Goal: Task Accomplishment & Management: Use online tool/utility

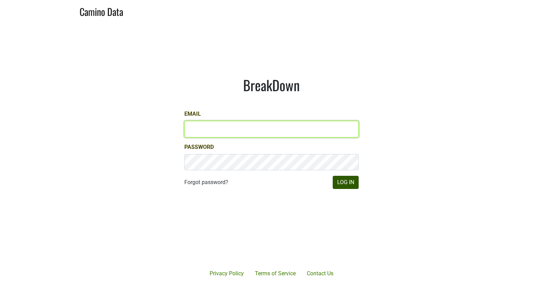
type input "[EMAIL_ADDRESS][DOMAIN_NAME]"
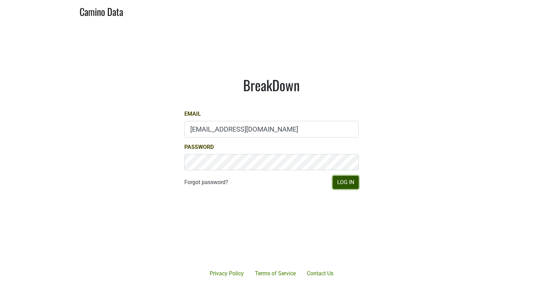
click at [346, 179] on button "Log In" at bounding box center [346, 182] width 26 height 13
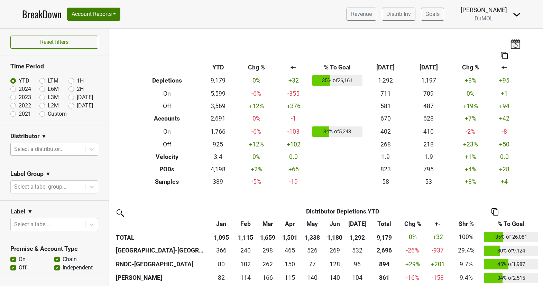
click at [61, 149] on div at bounding box center [47, 150] width 67 height 10
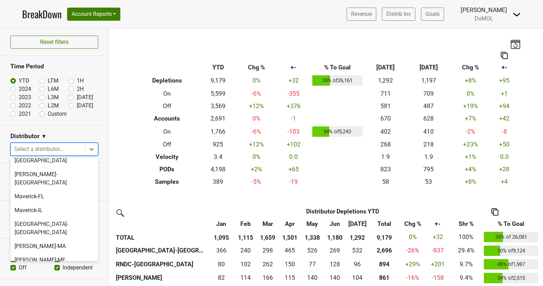
scroll to position [367, 0]
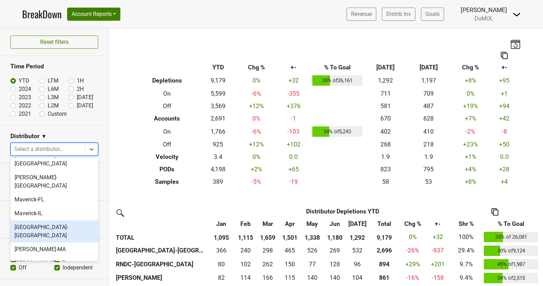
click at [61, 221] on div "Monterey-CA" at bounding box center [54, 232] width 88 height 22
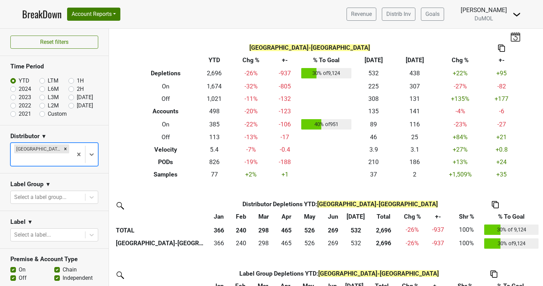
scroll to position [8, 0]
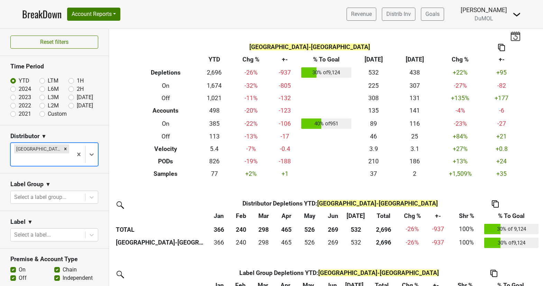
click at [77, 105] on label "Aug '25" at bounding box center [85, 106] width 16 height 8
click at [73, 105] on input "Aug '25" at bounding box center [82, 105] width 28 height 7
radio input "true"
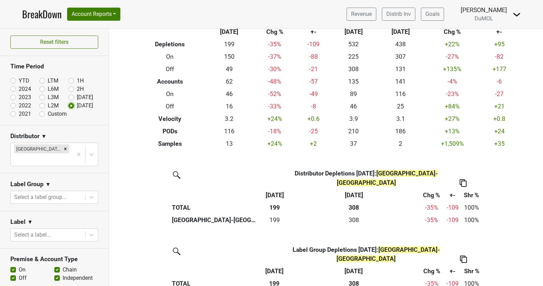
scroll to position [0, 0]
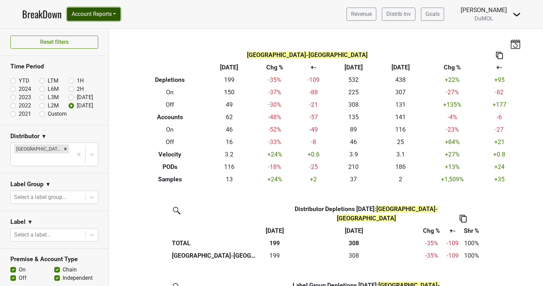
click at [105, 12] on button "Account Reports" at bounding box center [93, 14] width 53 height 13
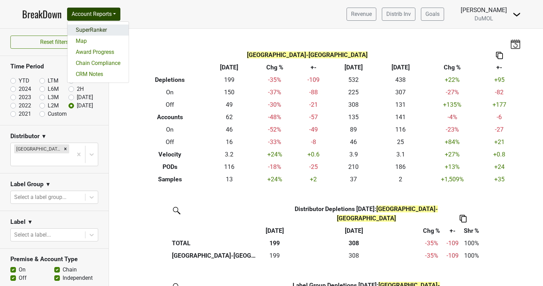
click at [103, 33] on link "SuperRanker" at bounding box center [97, 30] width 61 height 11
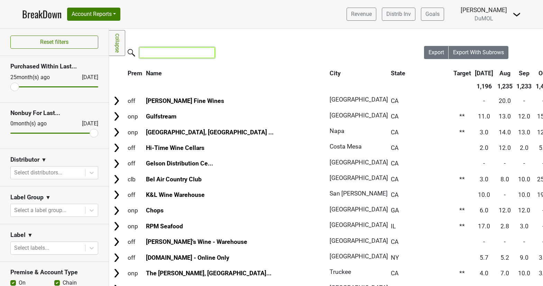
click at [169, 54] on input "search" at bounding box center [176, 52] width 75 height 11
paste input "KOKKARI"
type input "KOKKARI"
